Goal: Information Seeking & Learning: Learn about a topic

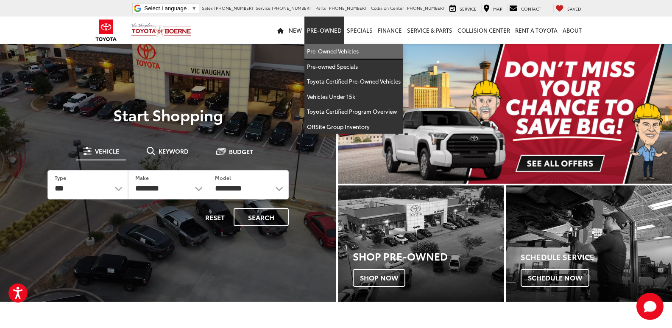
click at [327, 49] on link "Pre-Owned Vehicles" at bounding box center [353, 51] width 99 height 15
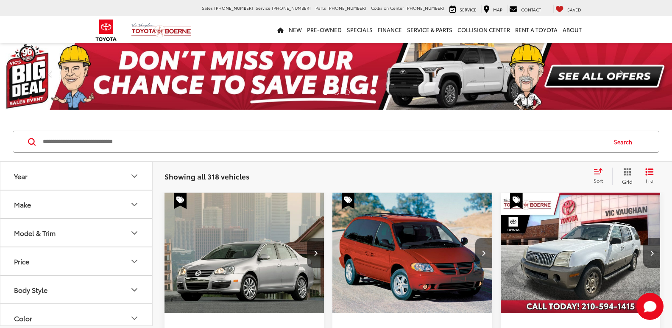
click at [142, 139] on input "Search by Make, Model, or Keyword" at bounding box center [324, 141] width 564 height 20
click at [154, 134] on input "Search by Make, Model, or Keyword" at bounding box center [324, 141] width 564 height 20
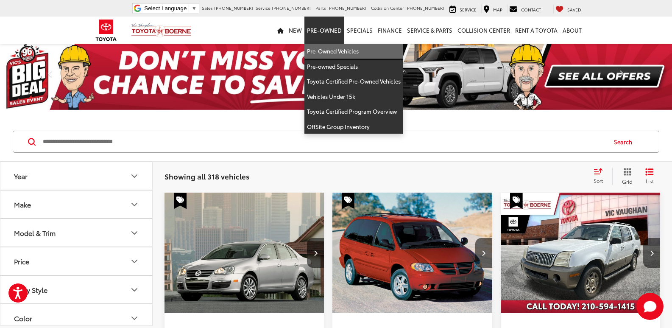
click at [351, 54] on link "Pre-Owned Vehicles" at bounding box center [353, 51] width 99 height 15
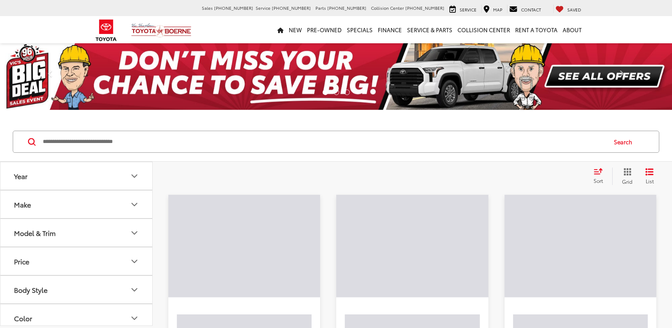
click at [236, 140] on input "Search by Make, Model, or Keyword" at bounding box center [324, 141] width 564 height 20
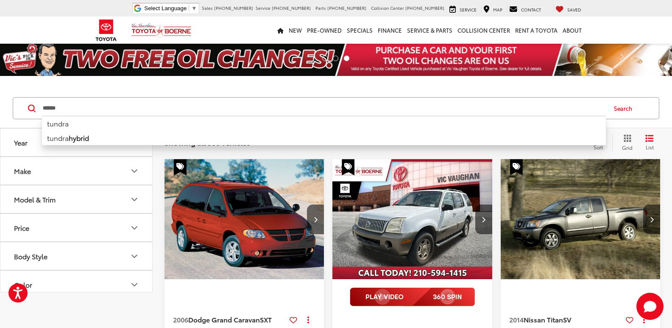
click at [100, 108] on input "******" at bounding box center [324, 108] width 564 height 20
type input "******"
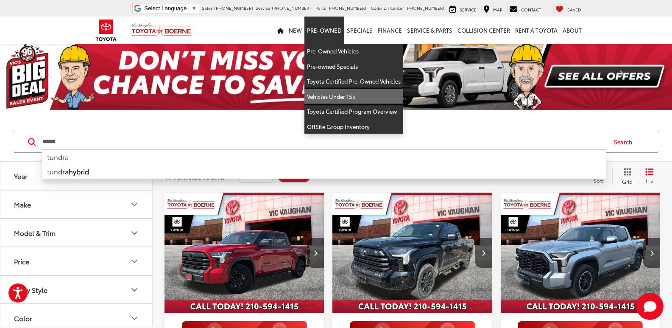
click at [349, 96] on link "Vehicles Under 15k" at bounding box center [353, 96] width 99 height 15
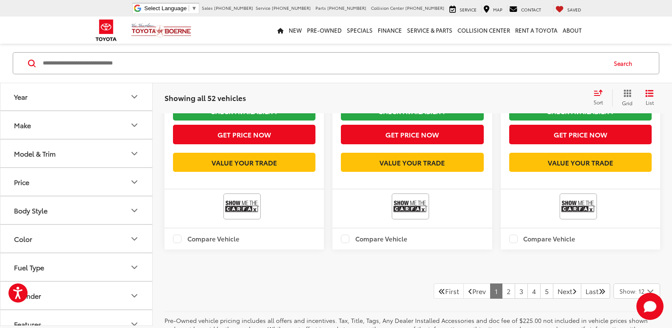
scroll to position [1823, 0]
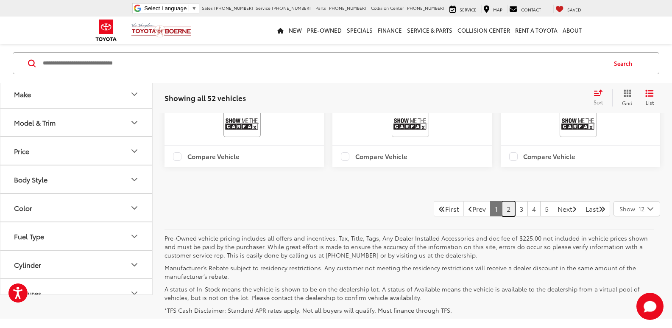
click at [504, 214] on link "2" at bounding box center [508, 208] width 13 height 15
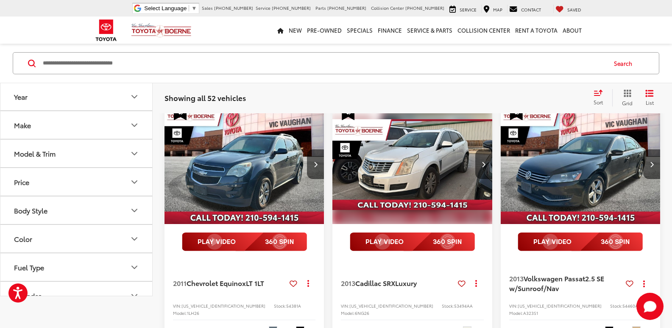
scroll to position [32, 0]
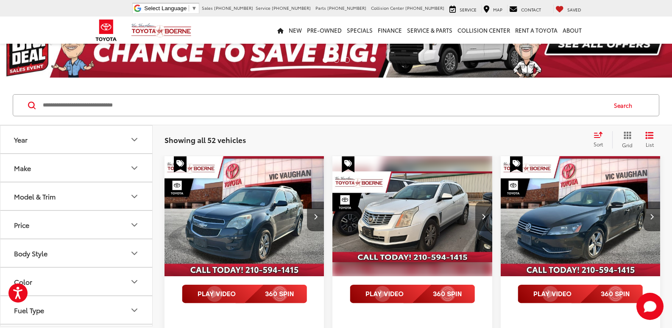
click at [479, 214] on button "Next image" at bounding box center [483, 216] width 17 height 30
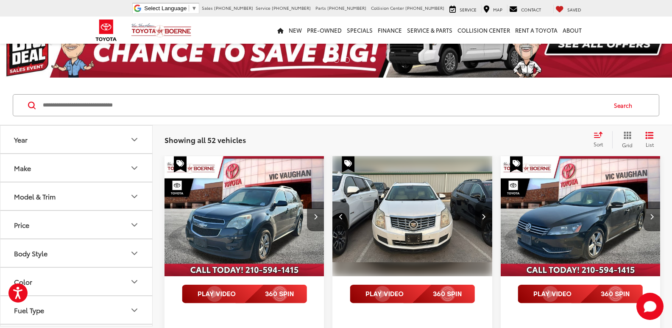
click at [479, 214] on button "Next image" at bounding box center [483, 216] width 17 height 30
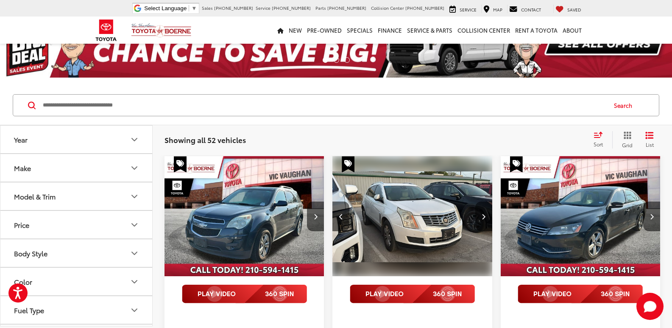
click at [479, 214] on button "Next image" at bounding box center [483, 216] width 17 height 30
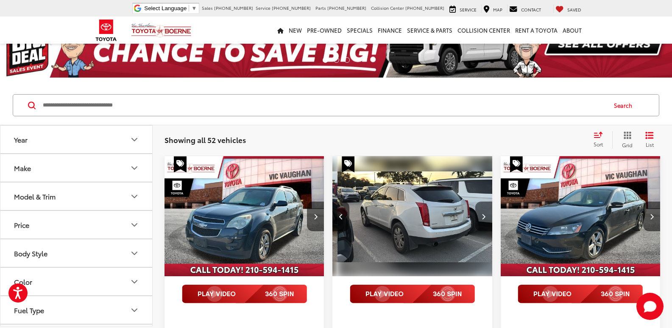
scroll to position [0, 483]
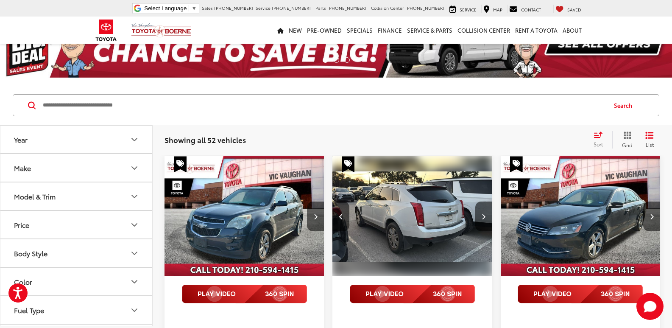
click at [400, 203] on img "2013 Cadillac SRX Luxury 3" at bounding box center [412, 216] width 161 height 120
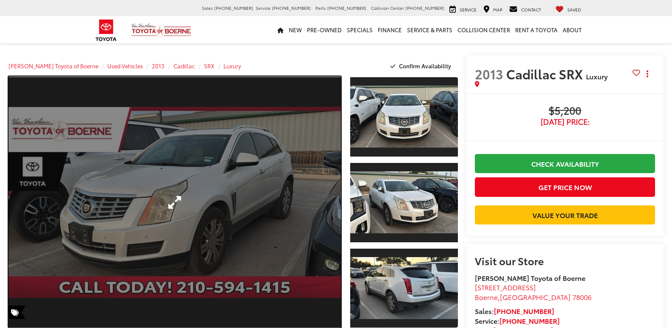
click at [287, 202] on link "Expand Photo 0" at bounding box center [174, 202] width 332 height 252
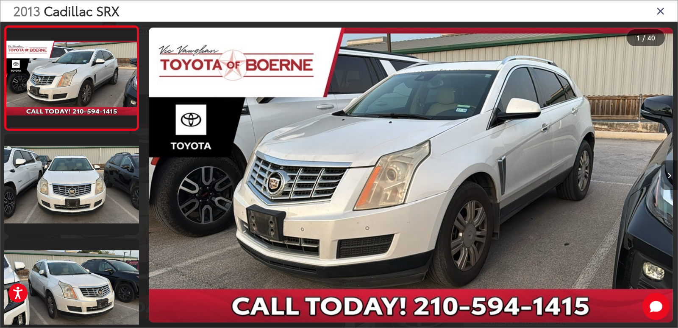
click at [664, 174] on button "Next image" at bounding box center [669, 175] width 17 height 30
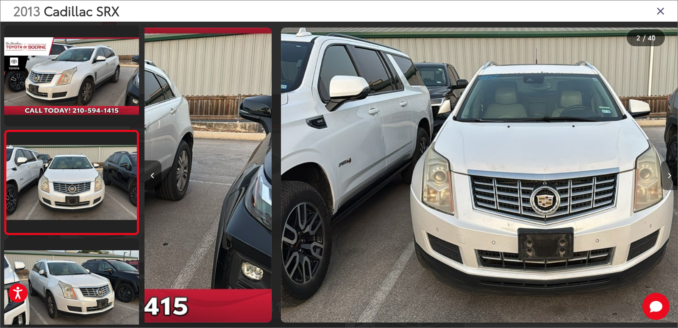
scroll to position [32, 0]
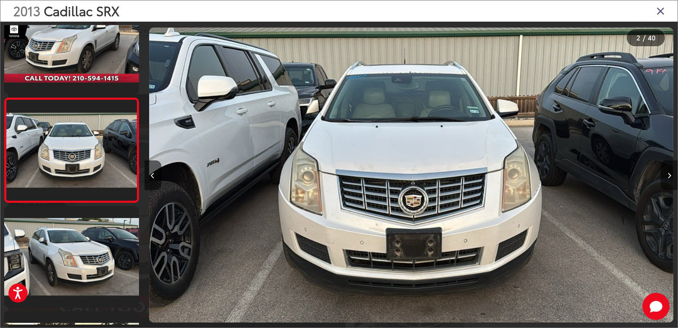
click at [663, 172] on button "Next image" at bounding box center [669, 175] width 17 height 30
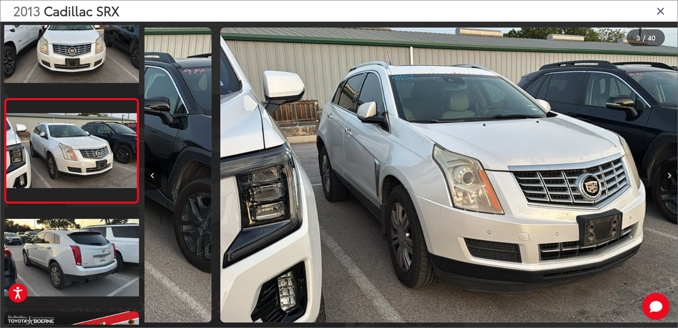
scroll to position [137, 0]
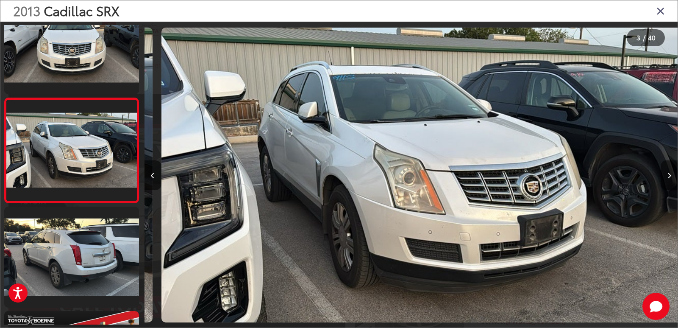
click at [663, 172] on button "Next image" at bounding box center [669, 175] width 17 height 30
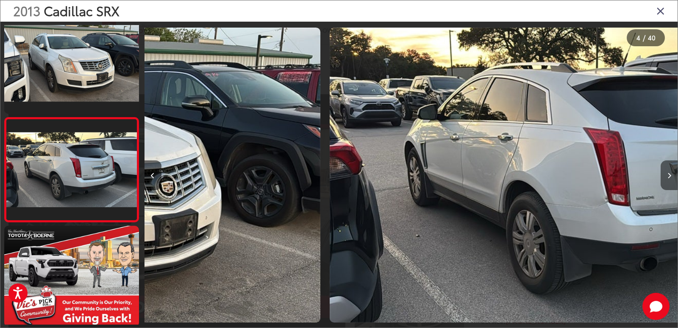
scroll to position [241, 0]
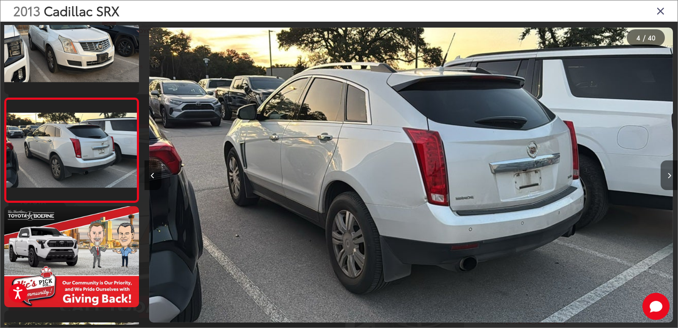
click at [663, 172] on button "Next image" at bounding box center [669, 175] width 17 height 30
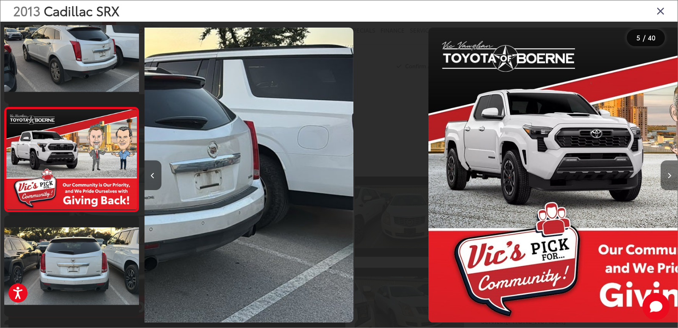
scroll to position [346, 0]
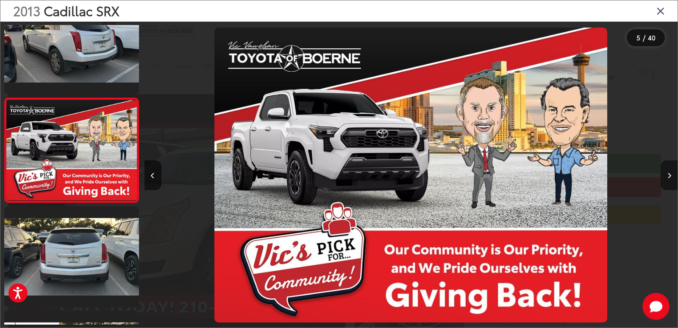
click at [663, 172] on button "Next image" at bounding box center [669, 175] width 17 height 30
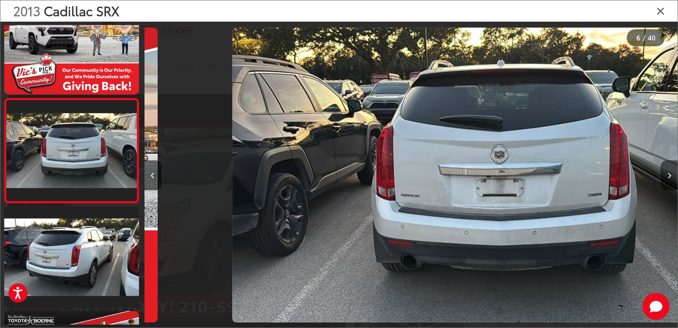
scroll to position [450, 0]
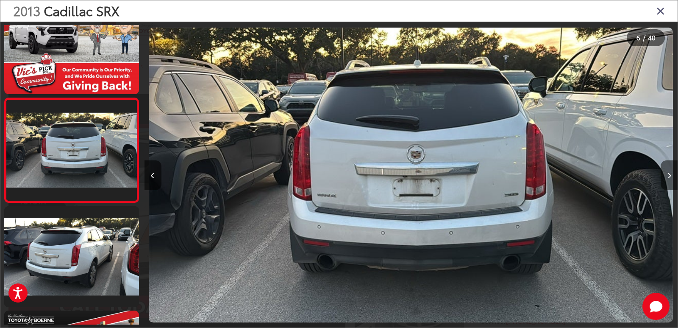
click at [663, 172] on button "Next image" at bounding box center [669, 175] width 17 height 30
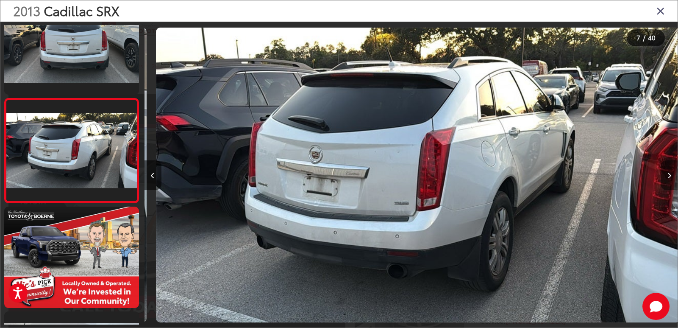
scroll to position [554, 0]
click at [663, 172] on button "Next image" at bounding box center [669, 175] width 17 height 30
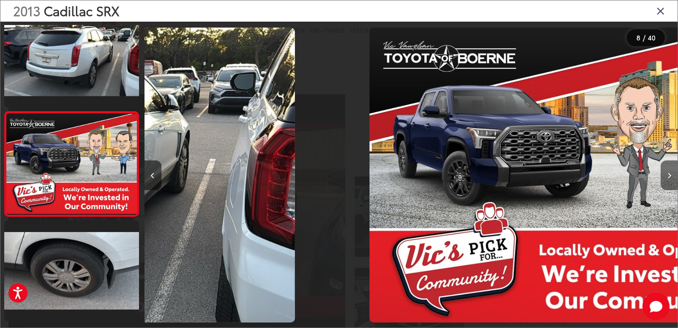
scroll to position [658, 0]
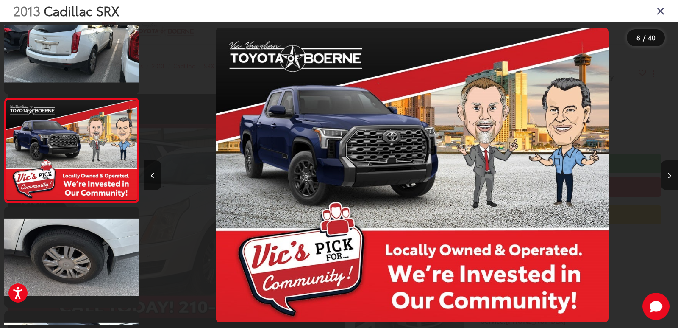
click at [663, 172] on button "Next image" at bounding box center [669, 175] width 17 height 30
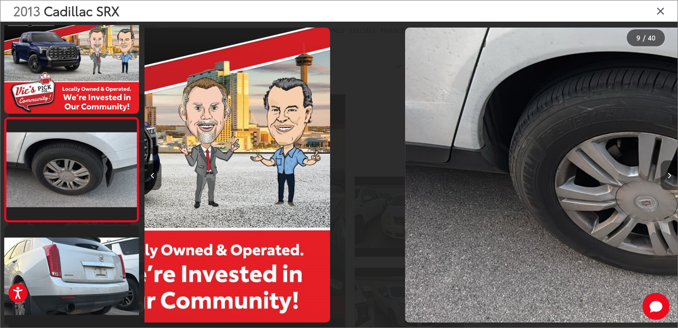
scroll to position [763, 0]
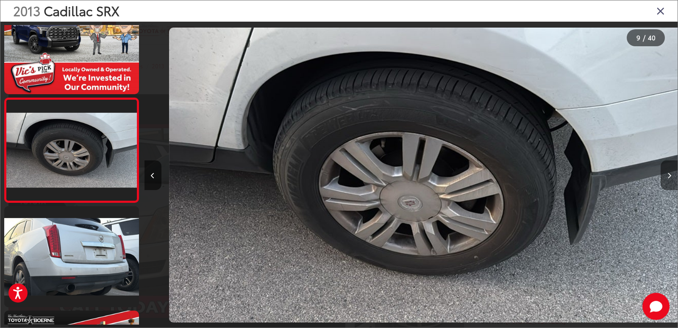
click at [663, 172] on button "Next image" at bounding box center [669, 175] width 17 height 30
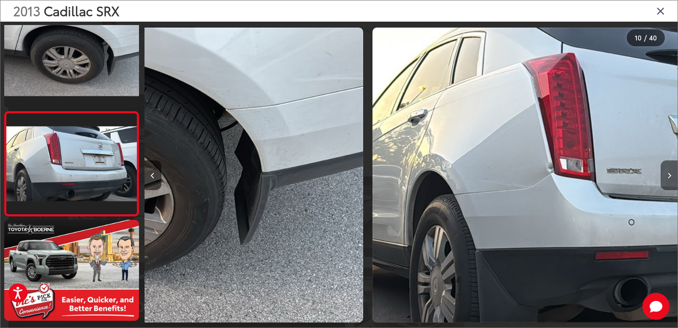
scroll to position [867, 0]
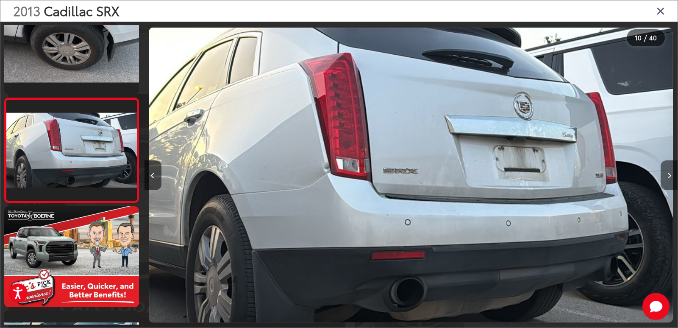
click at [663, 172] on button "Next image" at bounding box center [669, 175] width 17 height 30
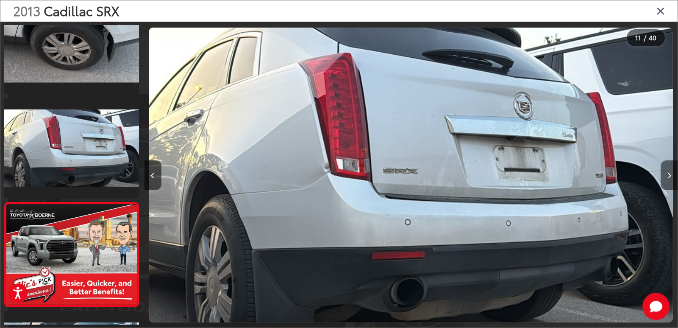
scroll to position [0, 0]
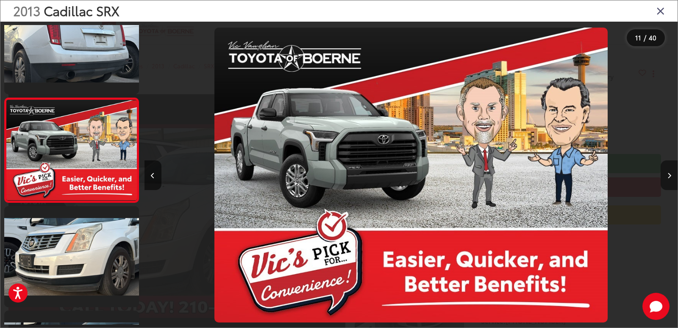
click at [663, 172] on button "Next image" at bounding box center [669, 175] width 17 height 30
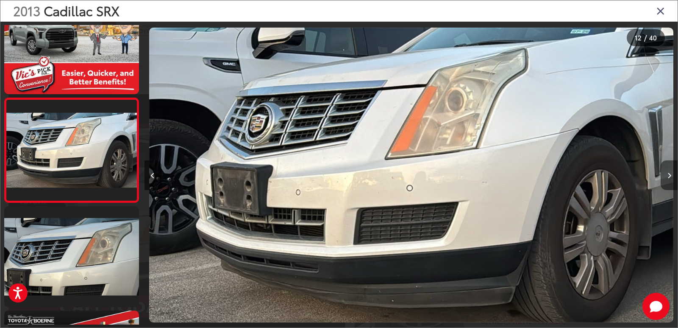
click at [663, 172] on button "Next image" at bounding box center [669, 175] width 17 height 30
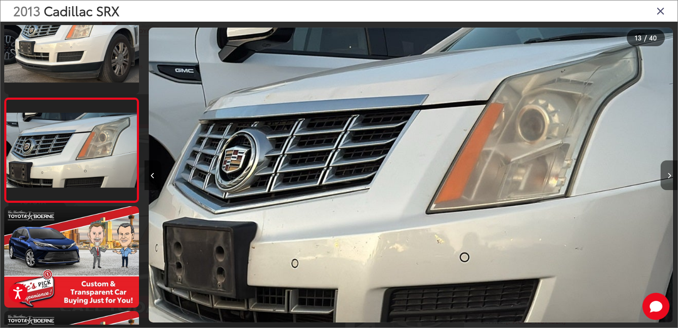
click at [663, 172] on button "Next image" at bounding box center [669, 175] width 17 height 30
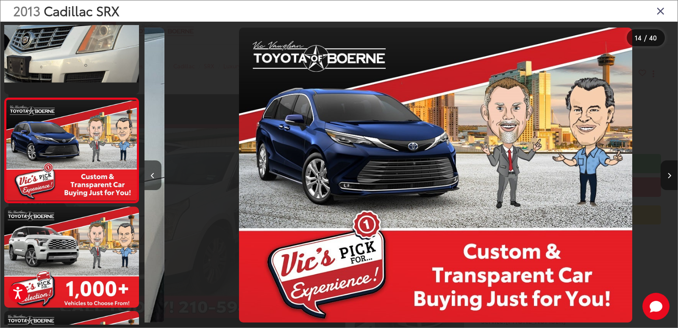
click at [663, 172] on button "Next image" at bounding box center [669, 175] width 17 height 30
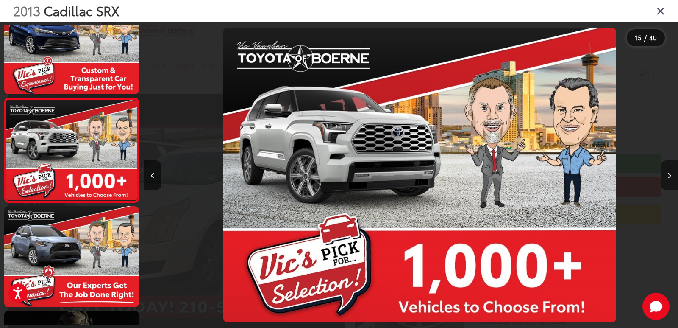
click at [663, 172] on button "Next image" at bounding box center [669, 175] width 17 height 30
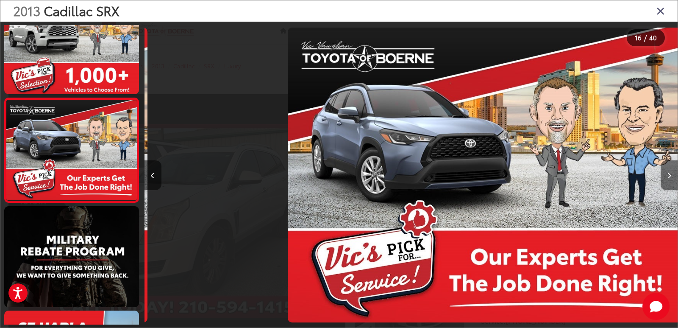
click at [663, 172] on button "Next image" at bounding box center [669, 175] width 17 height 30
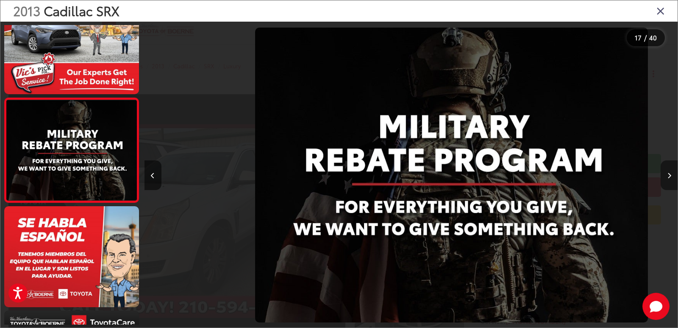
click at [663, 172] on button "Next image" at bounding box center [669, 175] width 17 height 30
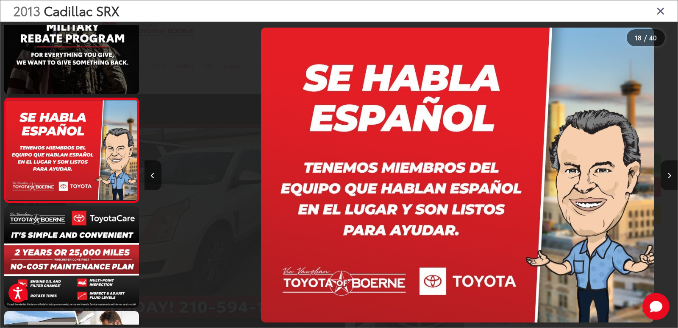
click at [663, 172] on button "Next image" at bounding box center [669, 175] width 17 height 30
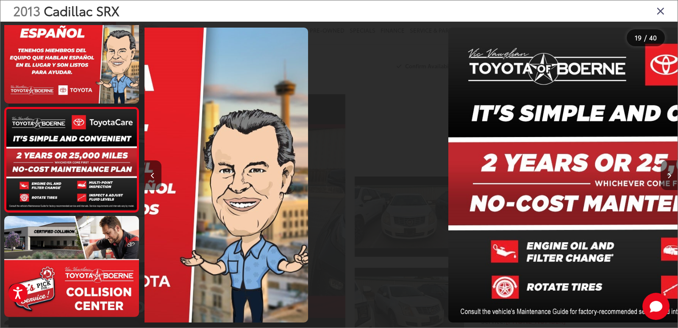
click at [663, 172] on button "Next image" at bounding box center [669, 175] width 17 height 30
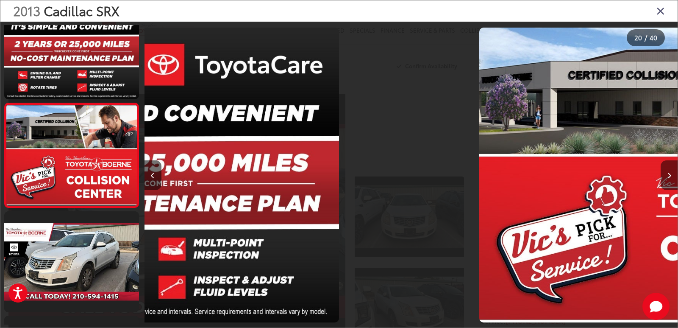
click at [663, 172] on button "Next image" at bounding box center [669, 175] width 17 height 30
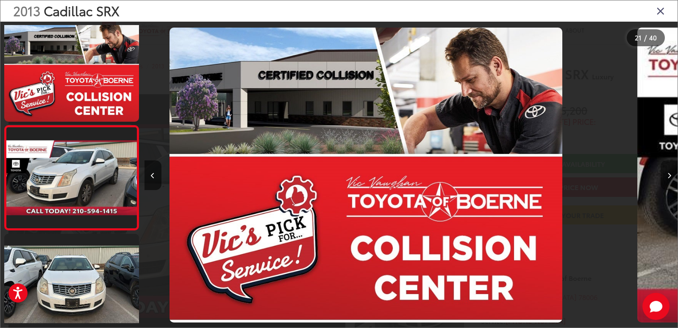
click at [663, 172] on button "Next image" at bounding box center [669, 175] width 17 height 30
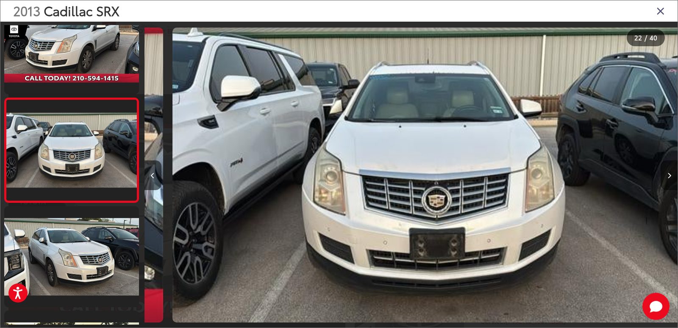
click at [663, 172] on button "Next image" at bounding box center [669, 175] width 17 height 30
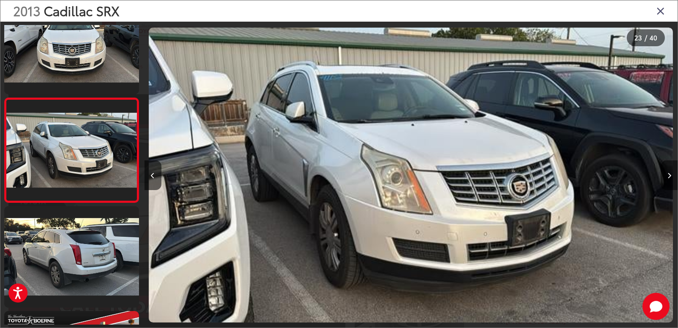
click at [663, 172] on button "Next image" at bounding box center [669, 175] width 17 height 30
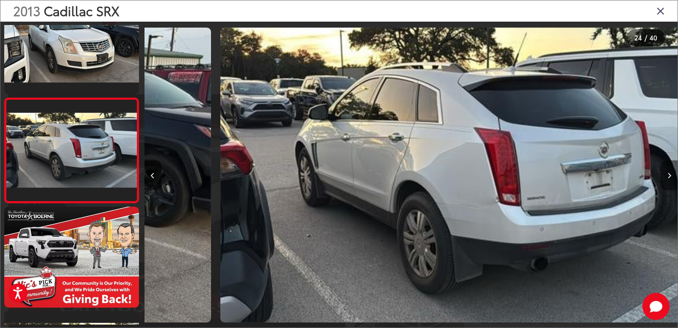
click at [663, 172] on button "Next image" at bounding box center [669, 175] width 17 height 30
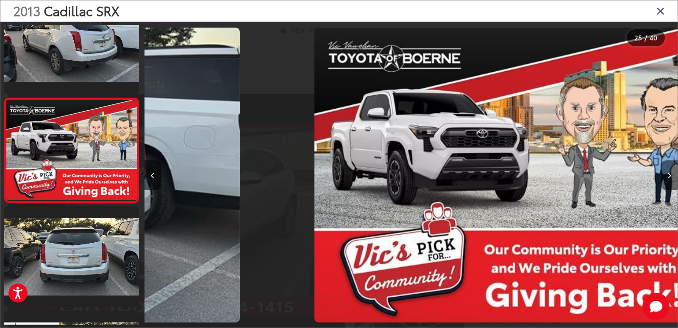
click at [663, 172] on button "Next image" at bounding box center [669, 175] width 17 height 30
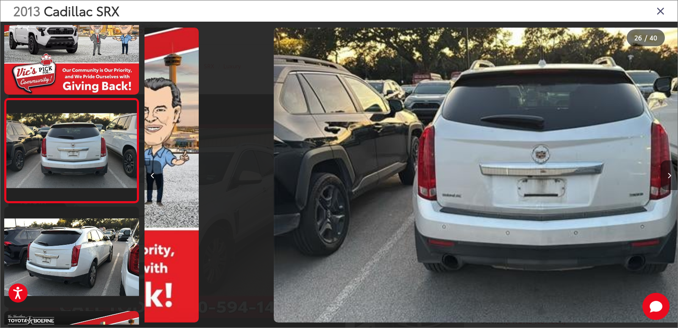
click at [663, 172] on button "Next image" at bounding box center [669, 175] width 17 height 30
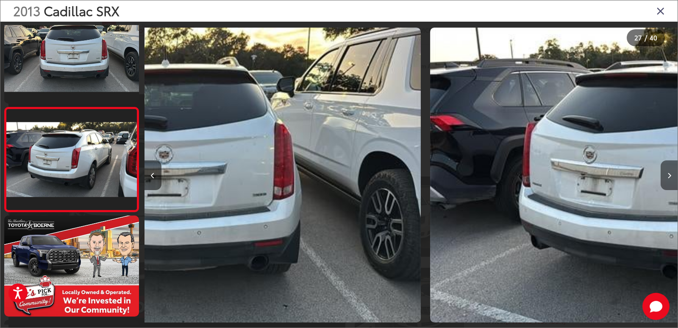
click at [663, 172] on button "Next image" at bounding box center [669, 175] width 17 height 30
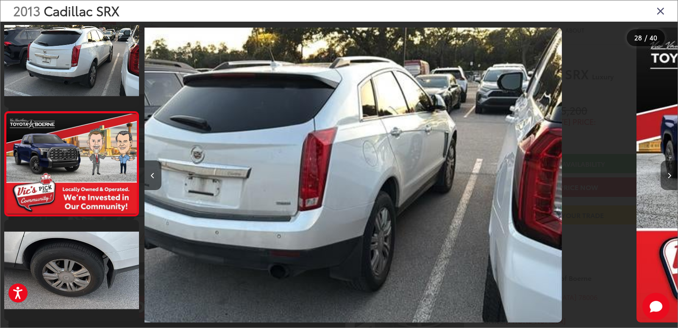
click at [663, 172] on button "Next image" at bounding box center [669, 175] width 17 height 30
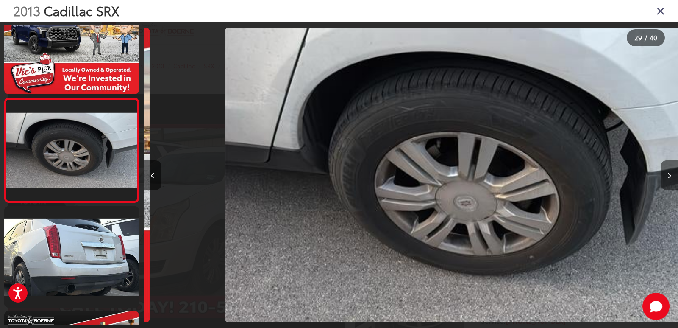
click at [663, 172] on button "Next image" at bounding box center [669, 175] width 17 height 30
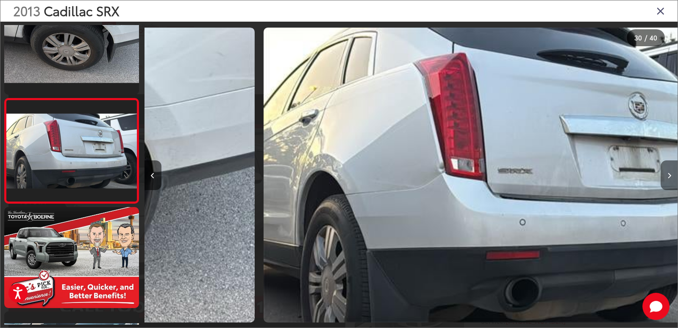
click at [663, 172] on button "Next image" at bounding box center [669, 175] width 17 height 30
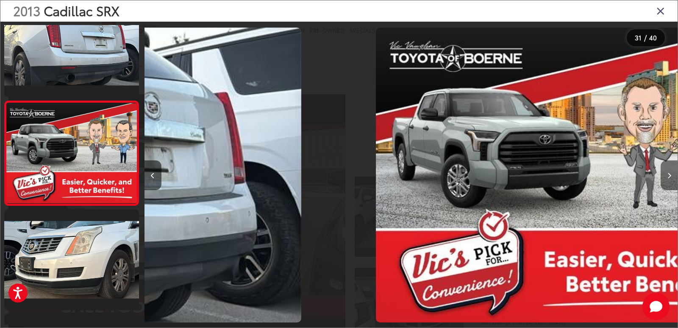
click at [663, 172] on button "Next image" at bounding box center [669, 175] width 17 height 30
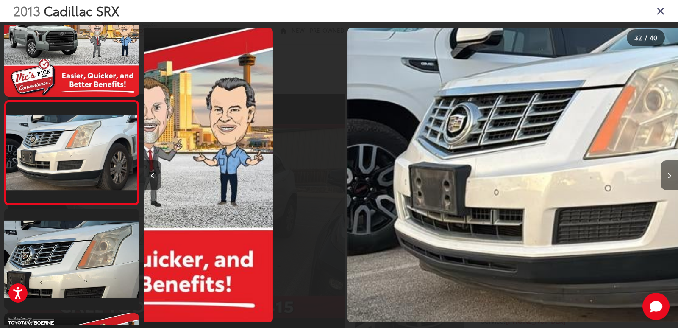
click at [663, 172] on button "Next image" at bounding box center [669, 175] width 17 height 30
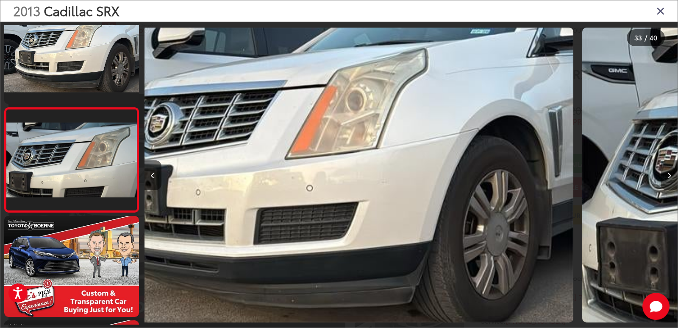
click at [663, 172] on button "Next image" at bounding box center [669, 175] width 17 height 30
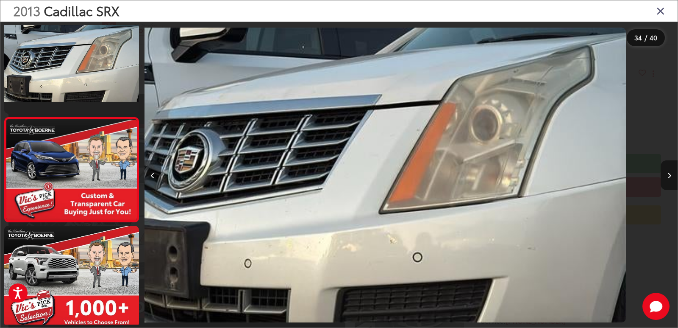
click at [663, 172] on button "Next image" at bounding box center [669, 175] width 17 height 30
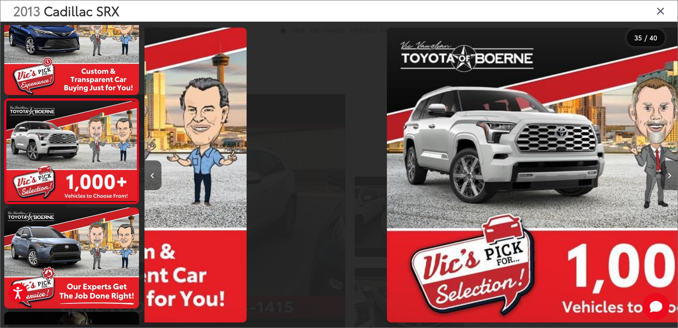
click at [663, 172] on button "Next image" at bounding box center [669, 175] width 17 height 30
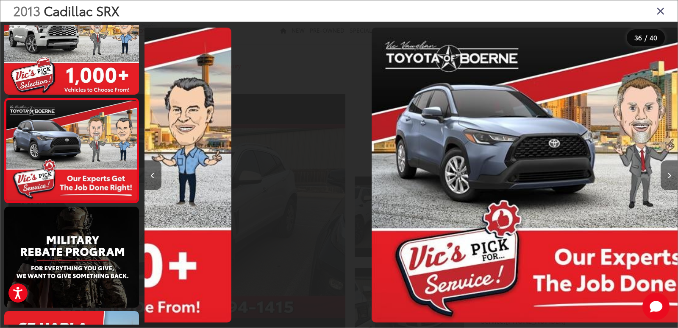
click at [663, 172] on button "Next image" at bounding box center [669, 175] width 17 height 30
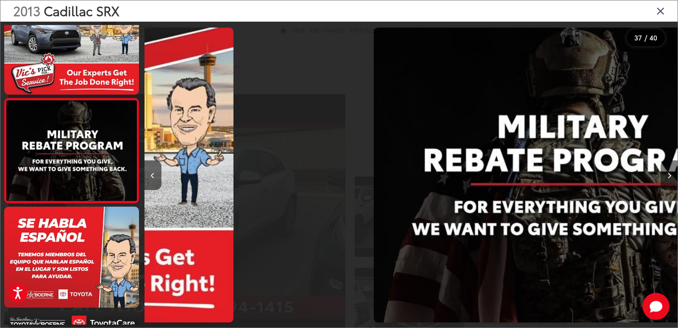
click at [663, 172] on button "Next image" at bounding box center [669, 175] width 17 height 30
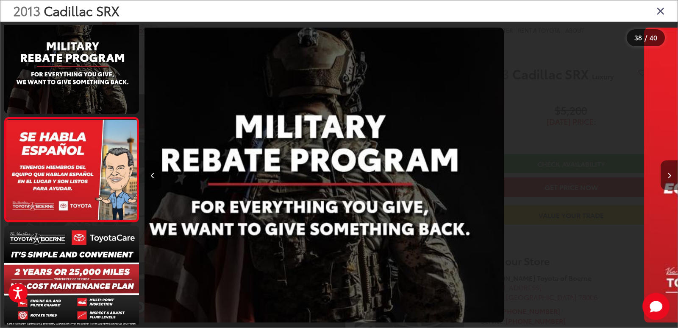
click at [663, 172] on button "Next image" at bounding box center [669, 175] width 17 height 30
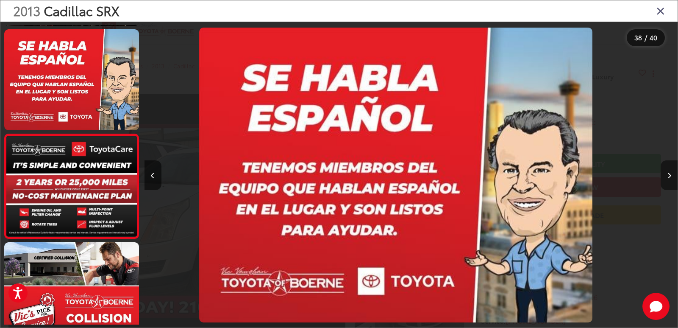
click at [663, 172] on button "Next image" at bounding box center [669, 175] width 17 height 30
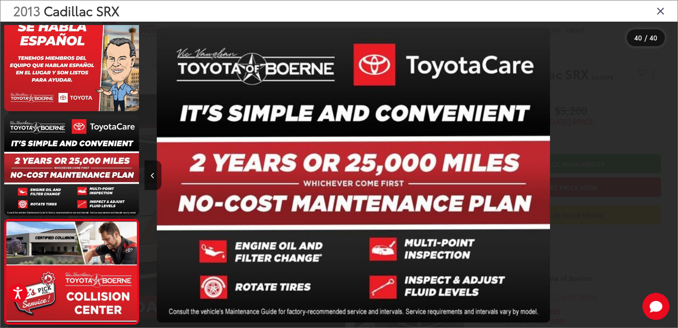
click at [663, 172] on div at bounding box center [611, 175] width 134 height 307
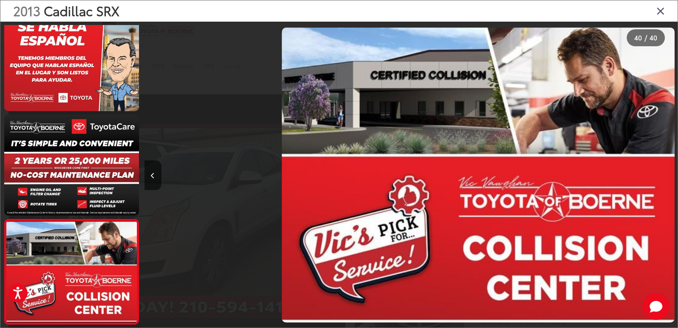
click at [663, 172] on div at bounding box center [611, 175] width 134 height 307
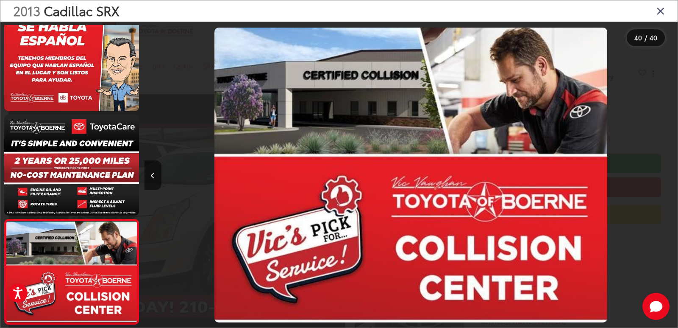
click at [668, 170] on div at bounding box center [611, 175] width 134 height 307
click at [659, 11] on icon "Close gallery" at bounding box center [661, 10] width 8 height 11
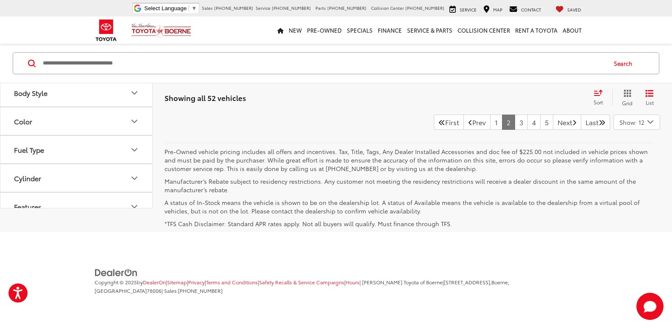
scroll to position [1985, 0]
click at [515, 127] on link "3" at bounding box center [521, 121] width 13 height 15
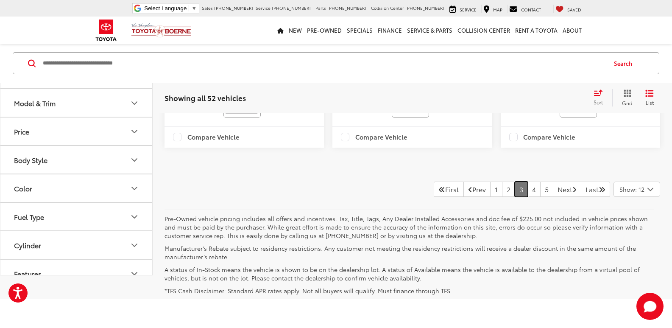
scroll to position [1993, 0]
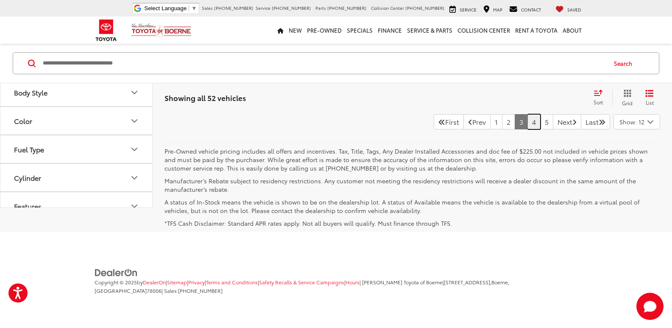
click at [527, 129] on link "4" at bounding box center [533, 121] width 13 height 15
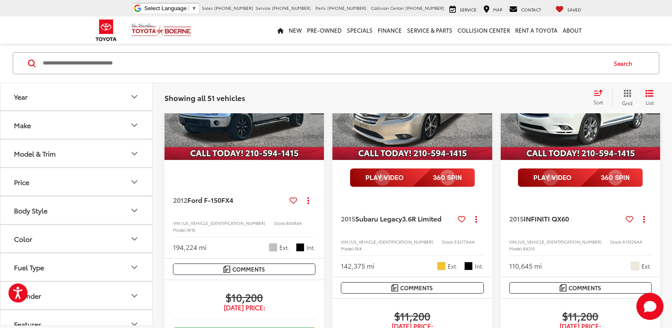
scroll to position [1601, 0]
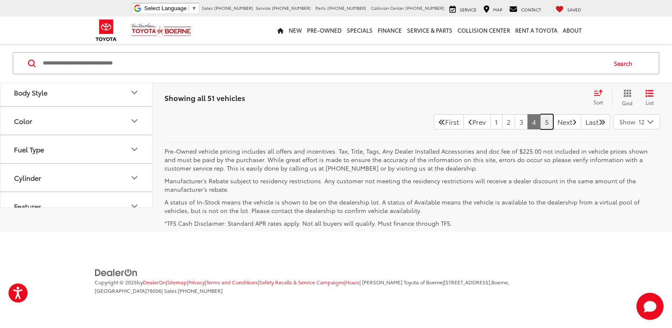
click at [540, 129] on link "5" at bounding box center [546, 121] width 13 height 15
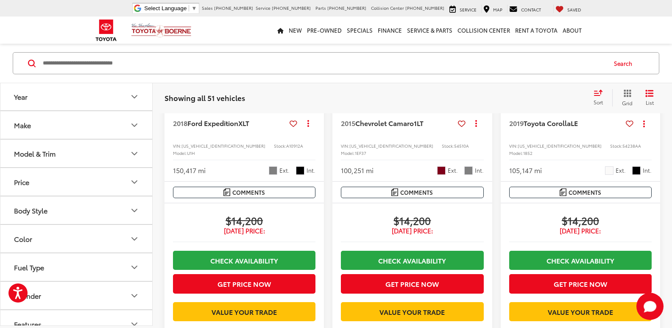
scroll to position [414, 0]
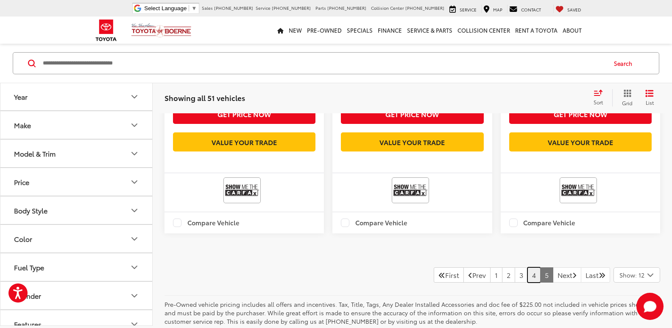
click at [527, 282] on link "4" at bounding box center [533, 274] width 13 height 15
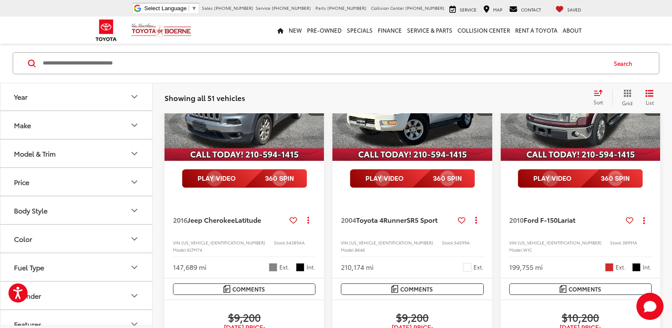
scroll to position [212, 0]
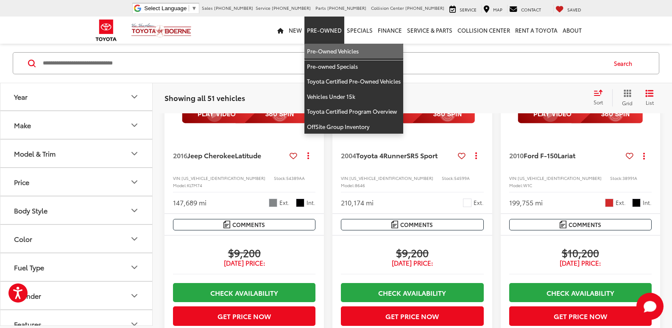
click at [331, 50] on link "Pre-Owned Vehicles" at bounding box center [353, 51] width 99 height 15
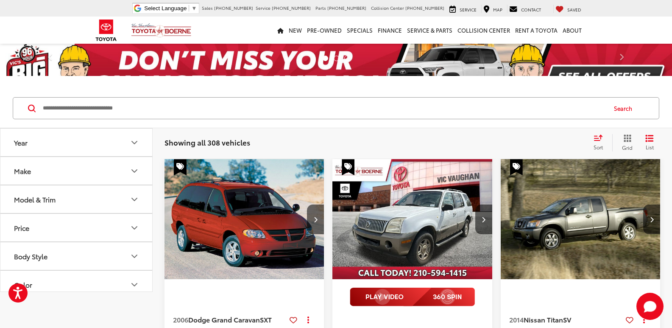
paste input "******"
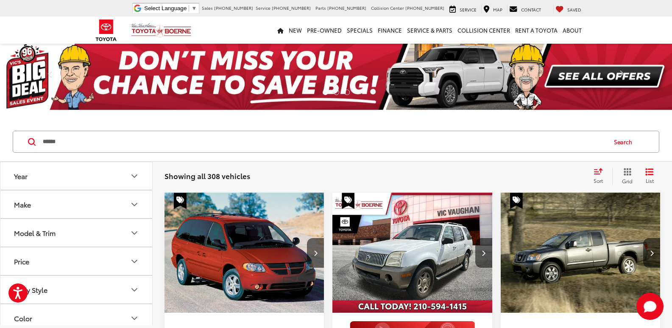
type input "******"
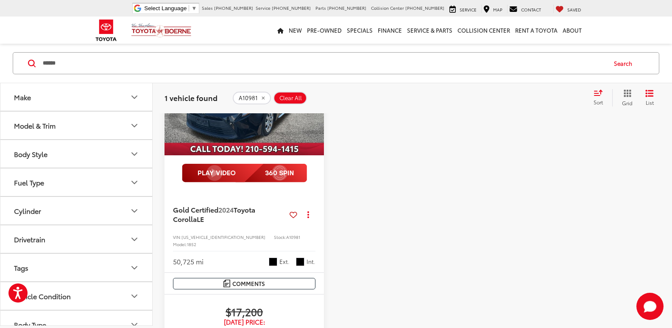
scroll to position [170, 0]
